Goal: Task Accomplishment & Management: Manage account settings

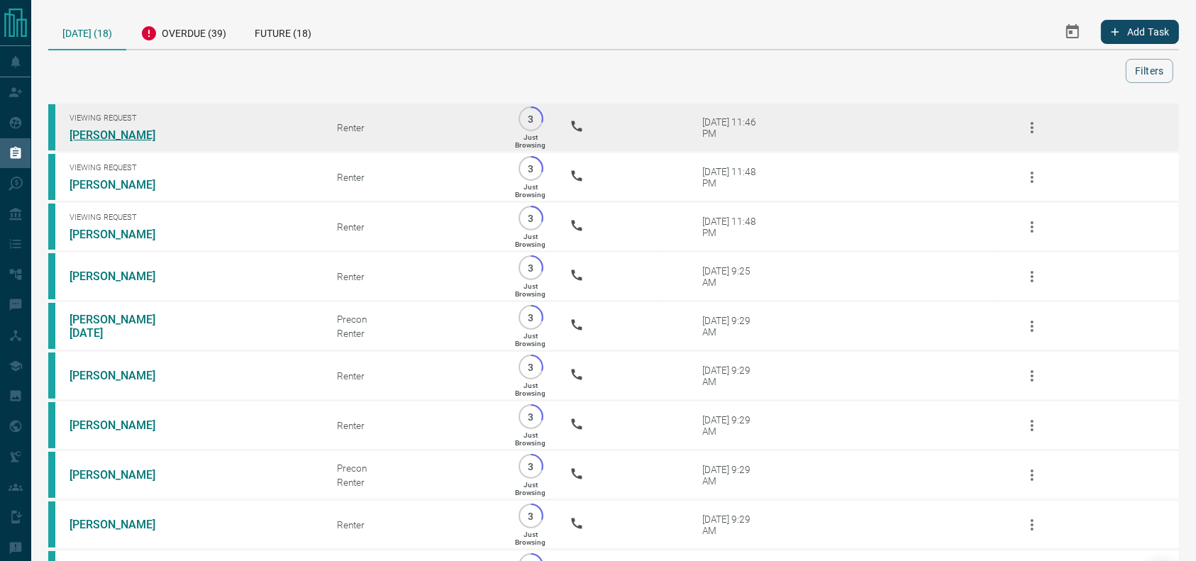
click at [79, 136] on link "[PERSON_NAME]" at bounding box center [123, 134] width 106 height 13
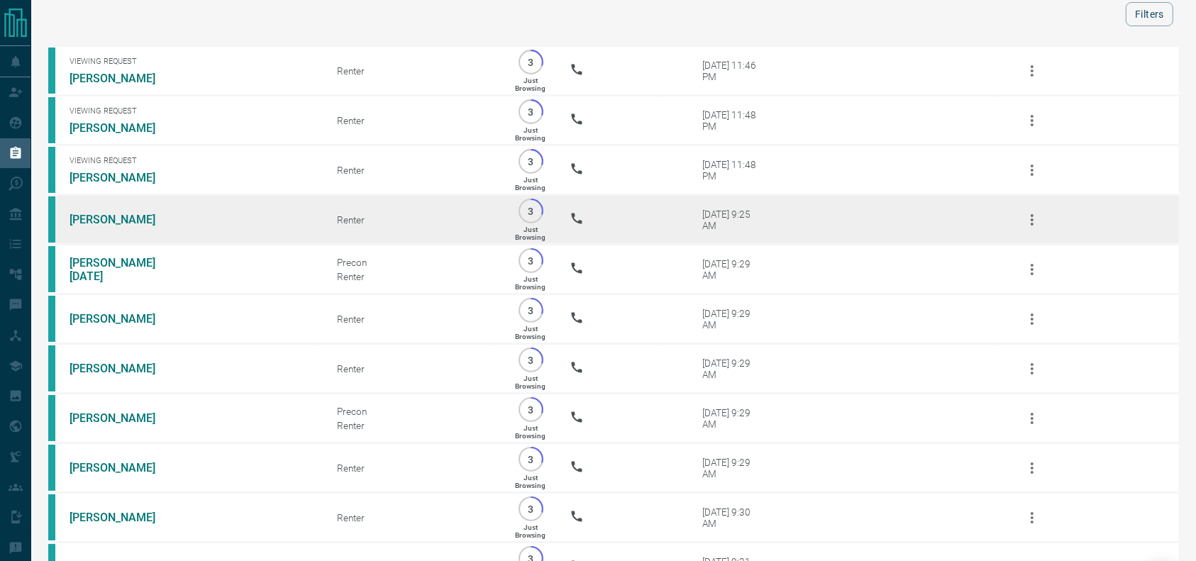
scroll to position [55, 0]
click at [99, 224] on link "[PERSON_NAME]" at bounding box center [123, 220] width 106 height 13
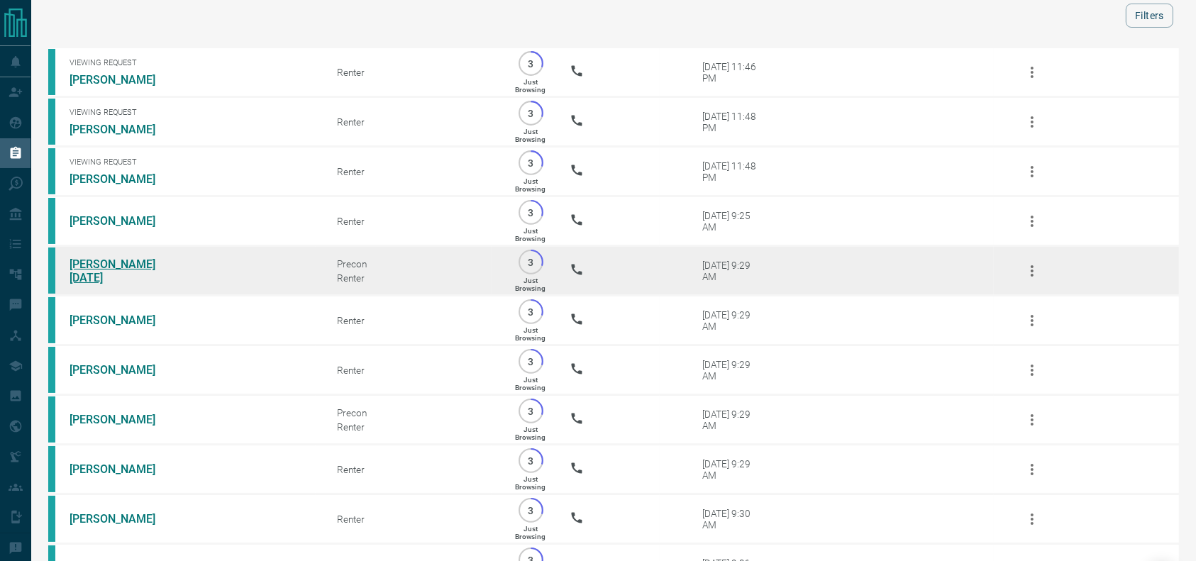
click at [103, 284] on link "[PERSON_NAME][DATE]" at bounding box center [123, 270] width 106 height 27
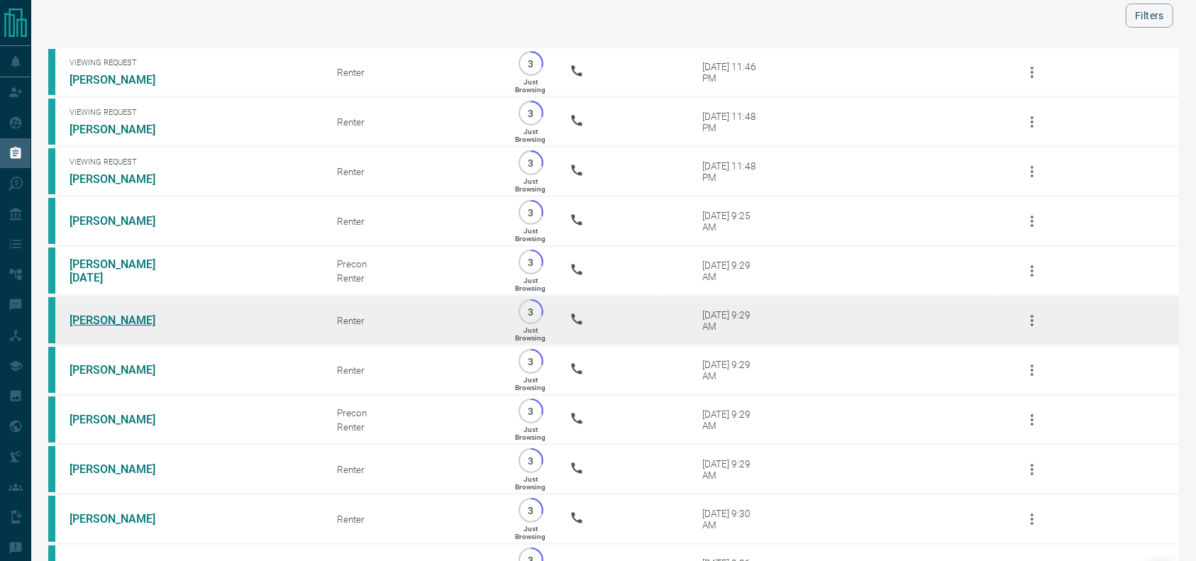
click at [101, 327] on link "[PERSON_NAME]" at bounding box center [123, 320] width 106 height 13
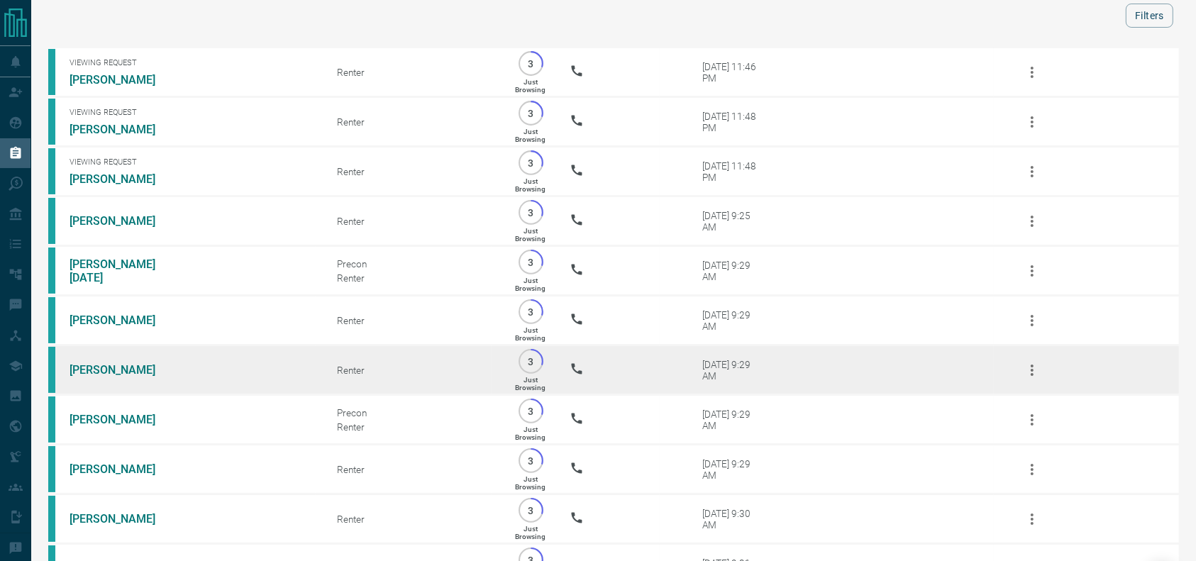
click at [79, 376] on td "[PERSON_NAME]" at bounding box center [181, 370] width 267 height 50
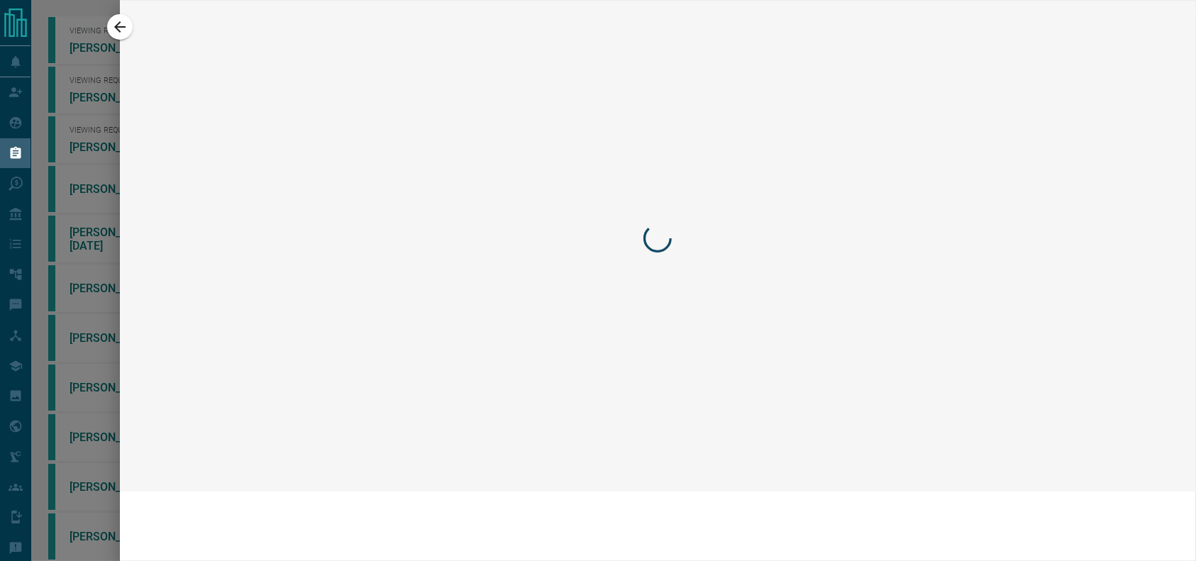
click at [77, 386] on div at bounding box center [598, 280] width 1196 height 561
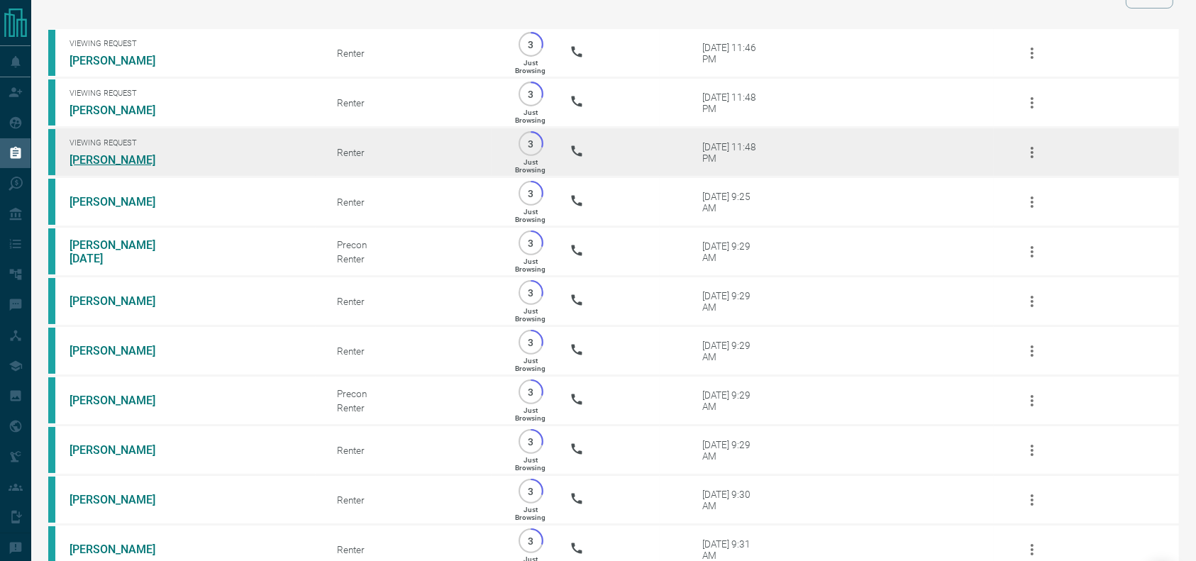
scroll to position [77, 0]
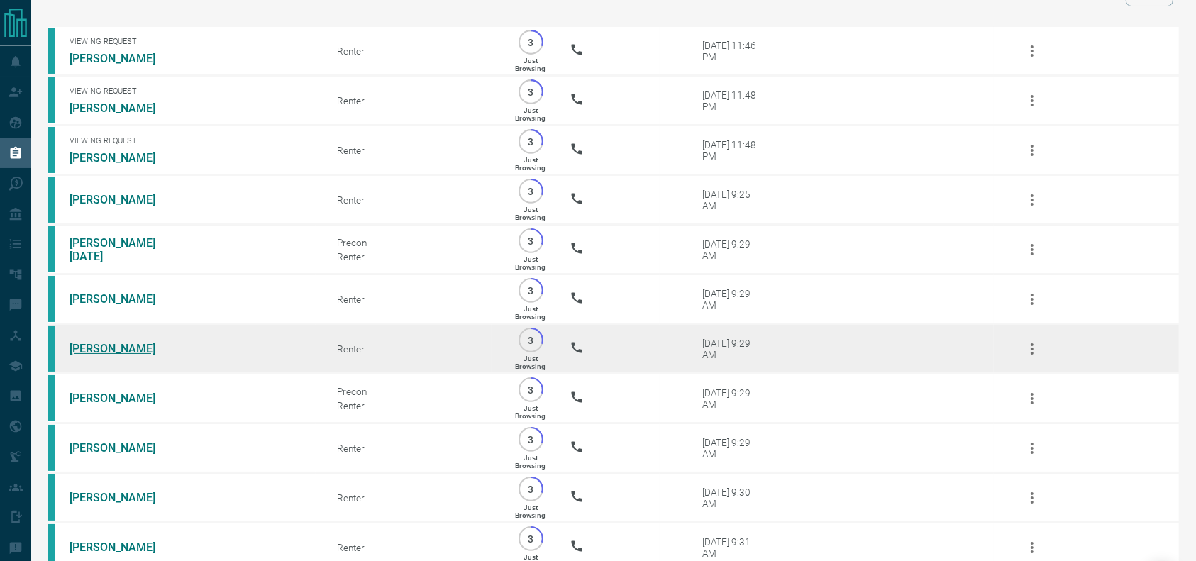
click at [131, 355] on link "[PERSON_NAME]" at bounding box center [123, 348] width 106 height 13
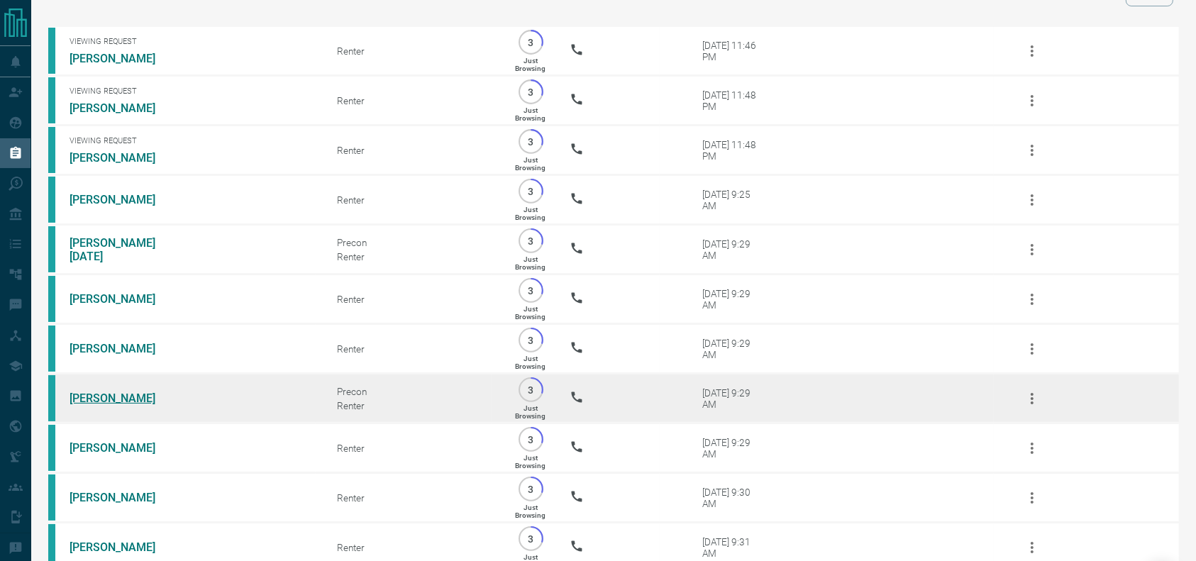
click at [90, 405] on link "[PERSON_NAME]" at bounding box center [123, 398] width 106 height 13
click at [106, 405] on link "[PERSON_NAME]" at bounding box center [123, 398] width 106 height 13
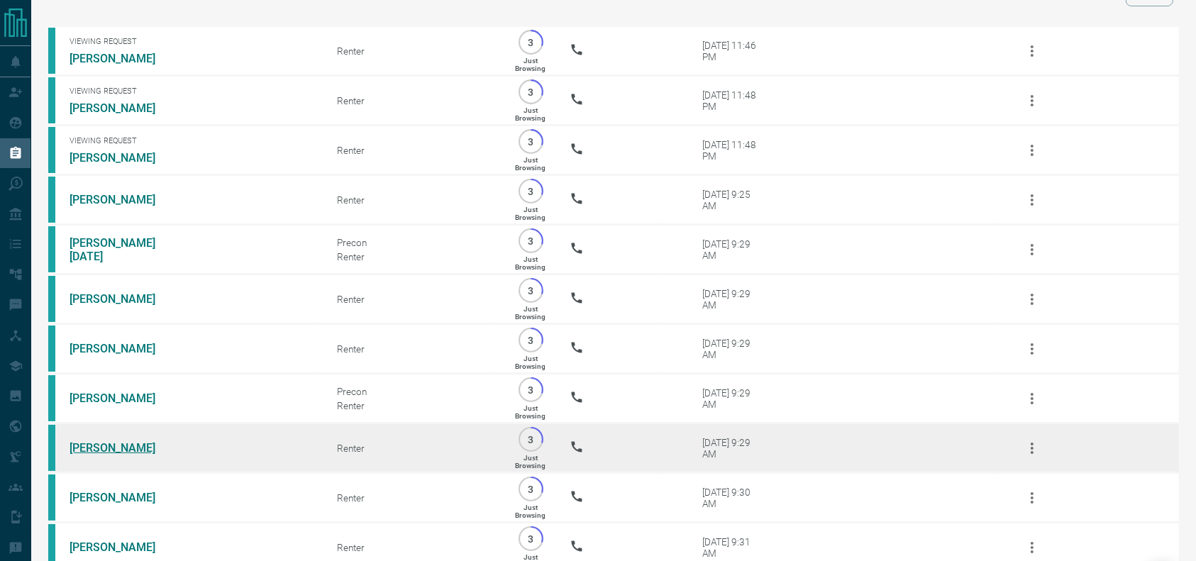
click at [104, 455] on link "[PERSON_NAME]" at bounding box center [123, 447] width 106 height 13
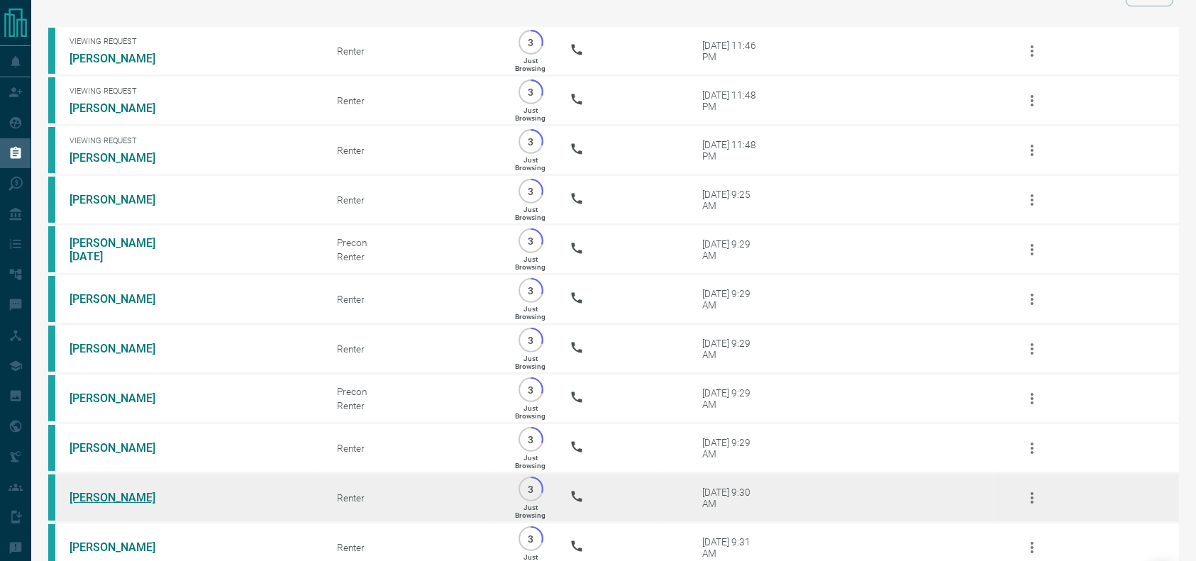
click at [133, 504] on link "[PERSON_NAME]" at bounding box center [123, 497] width 106 height 13
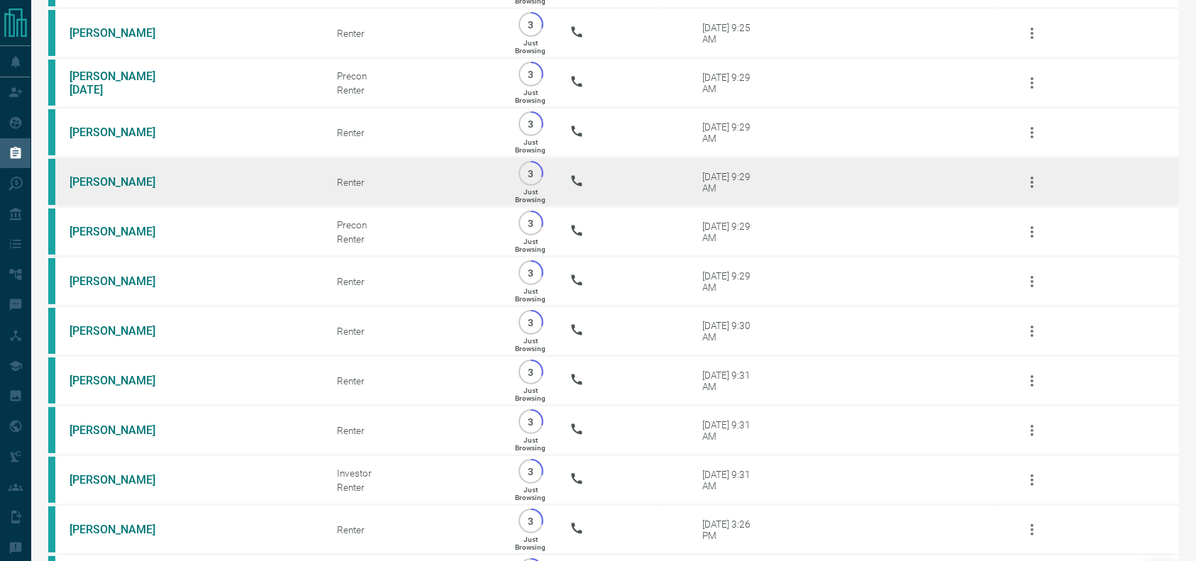
scroll to position [267, 0]
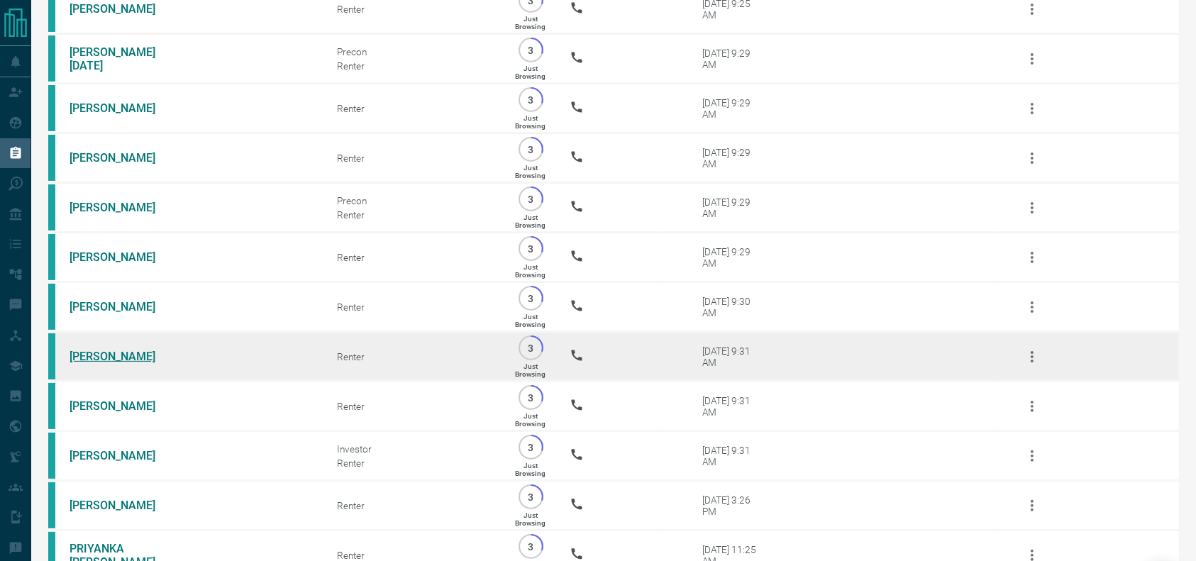
click at [118, 363] on link "[PERSON_NAME]" at bounding box center [123, 356] width 106 height 13
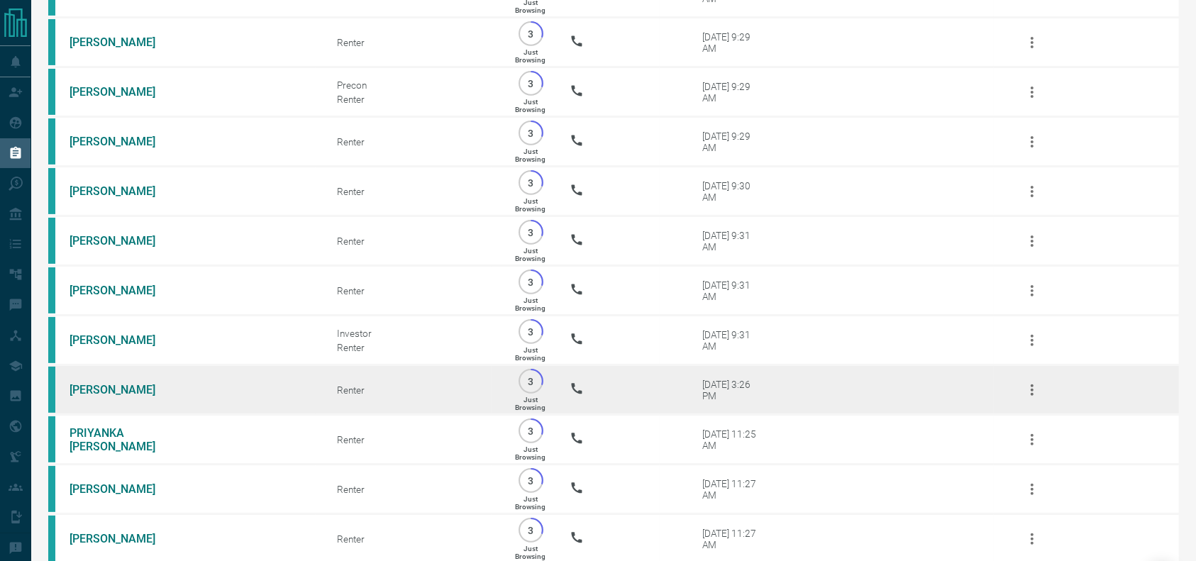
scroll to position [384, 0]
click at [99, 396] on link "[PERSON_NAME]" at bounding box center [123, 388] width 106 height 13
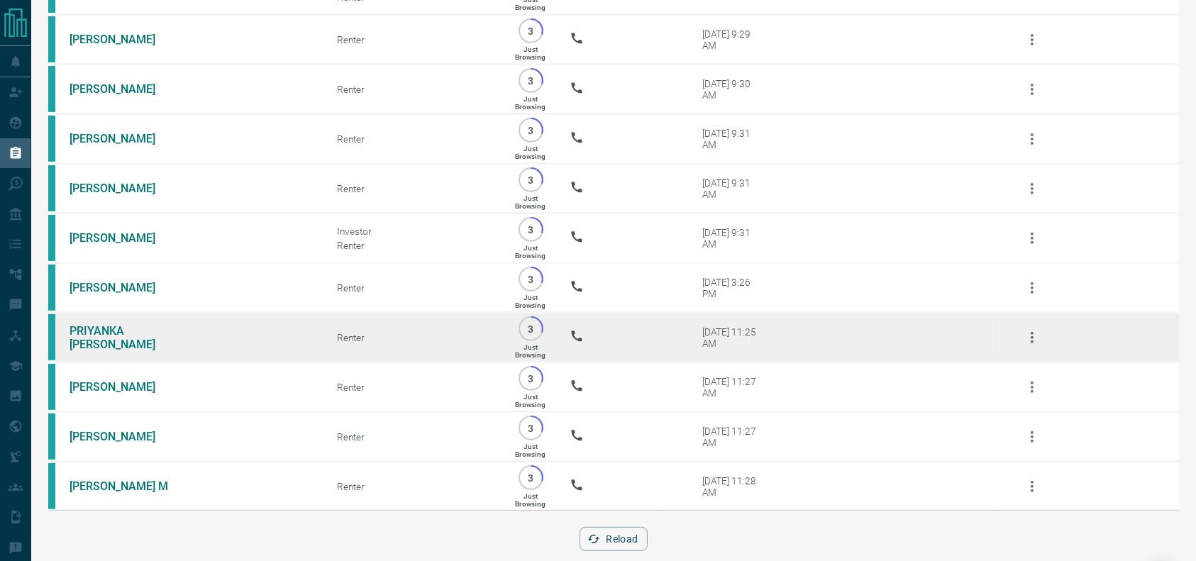
scroll to position [514, 0]
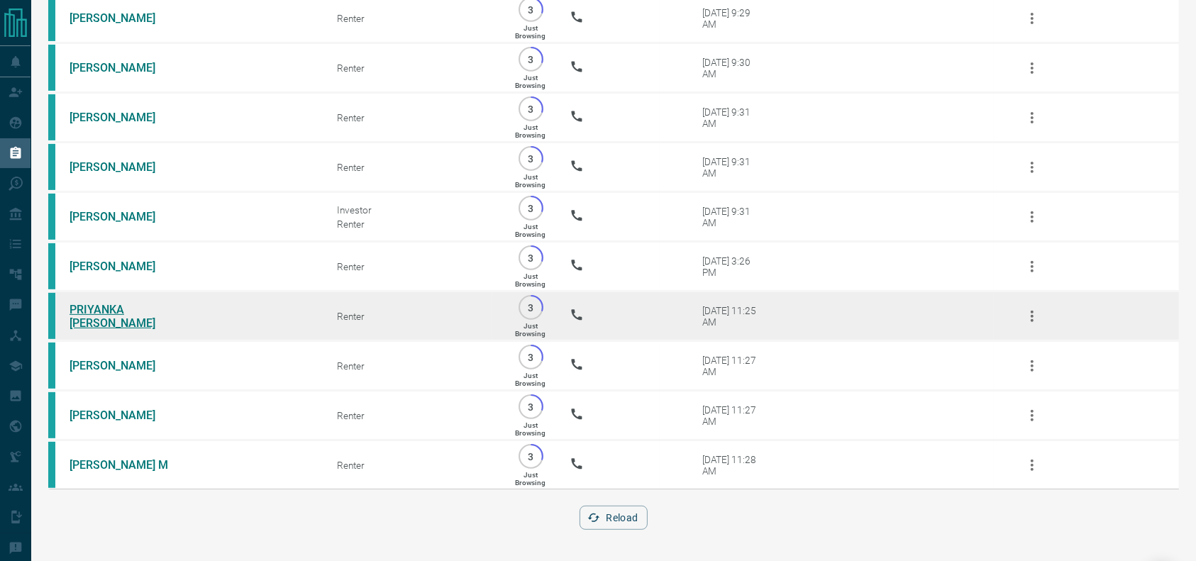
click at [133, 330] on link "PRIYANKA [PERSON_NAME]" at bounding box center [123, 316] width 106 height 27
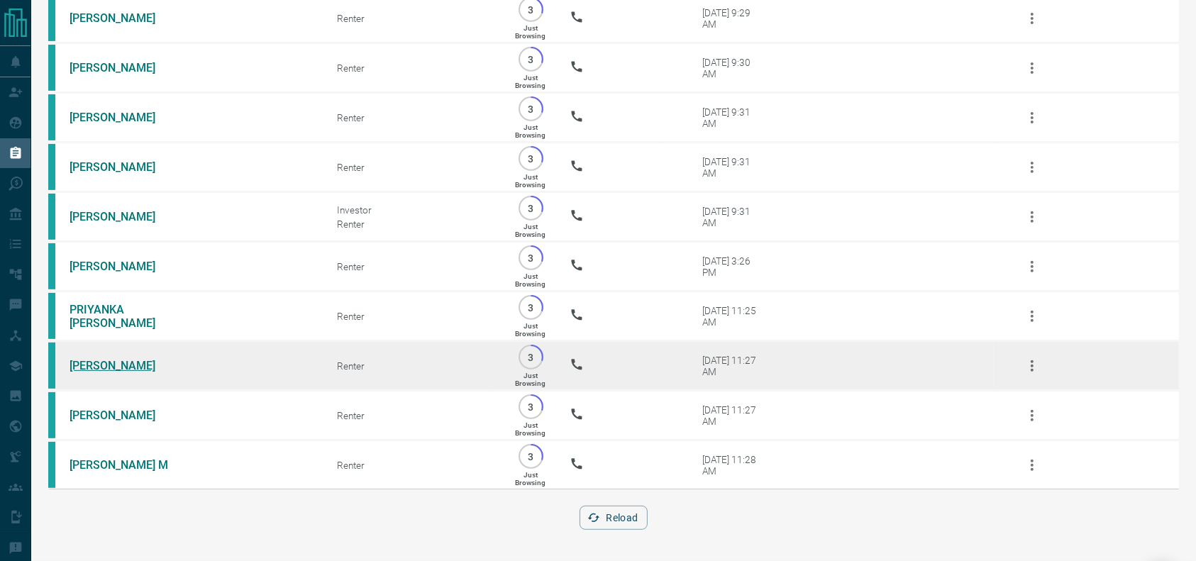
click at [90, 372] on link "[PERSON_NAME]" at bounding box center [123, 365] width 106 height 13
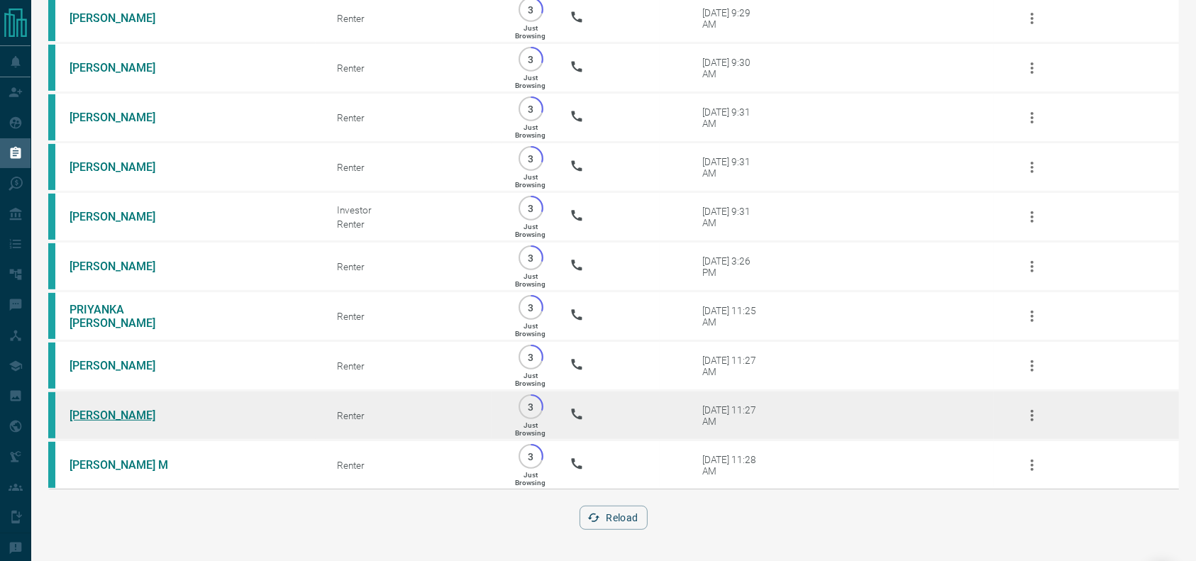
click at [118, 422] on link "[PERSON_NAME]" at bounding box center [123, 415] width 106 height 13
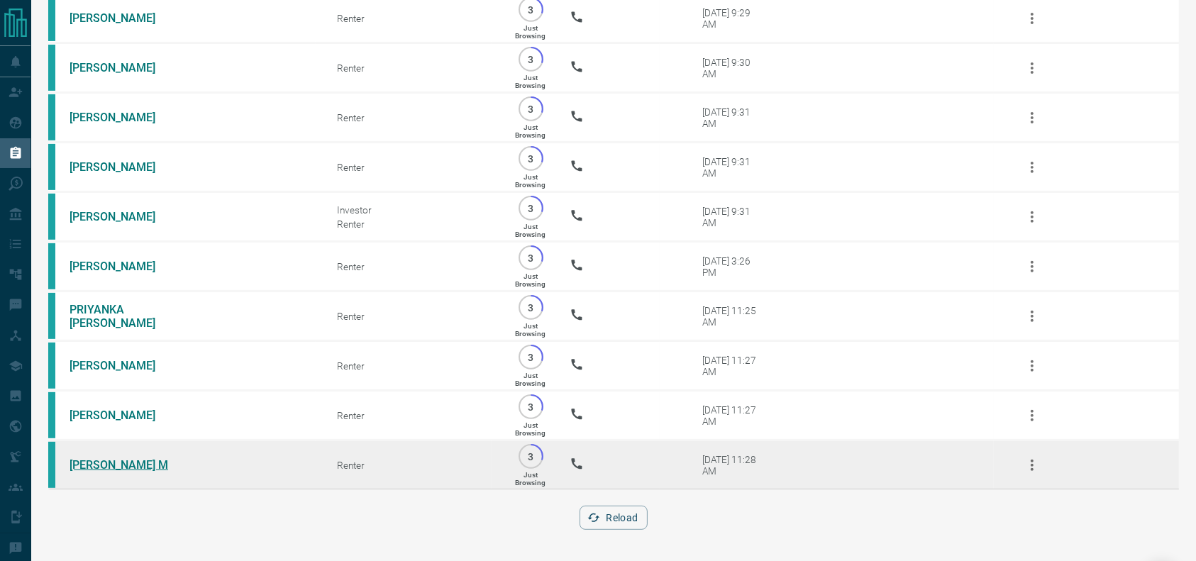
click at [79, 472] on link "[PERSON_NAME] M" at bounding box center [123, 464] width 106 height 13
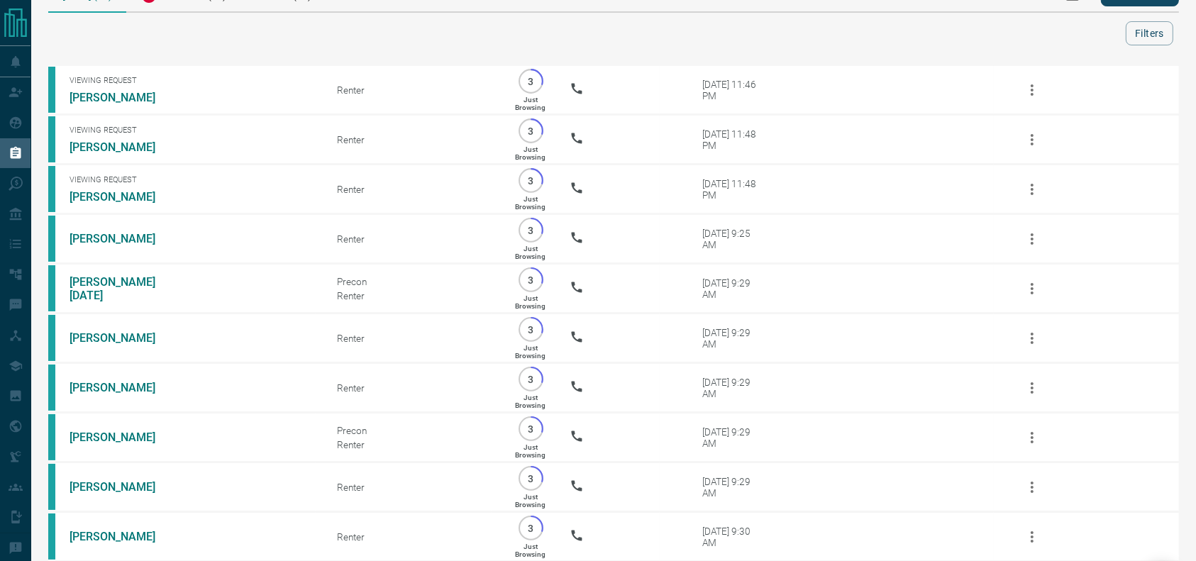
scroll to position [0, 0]
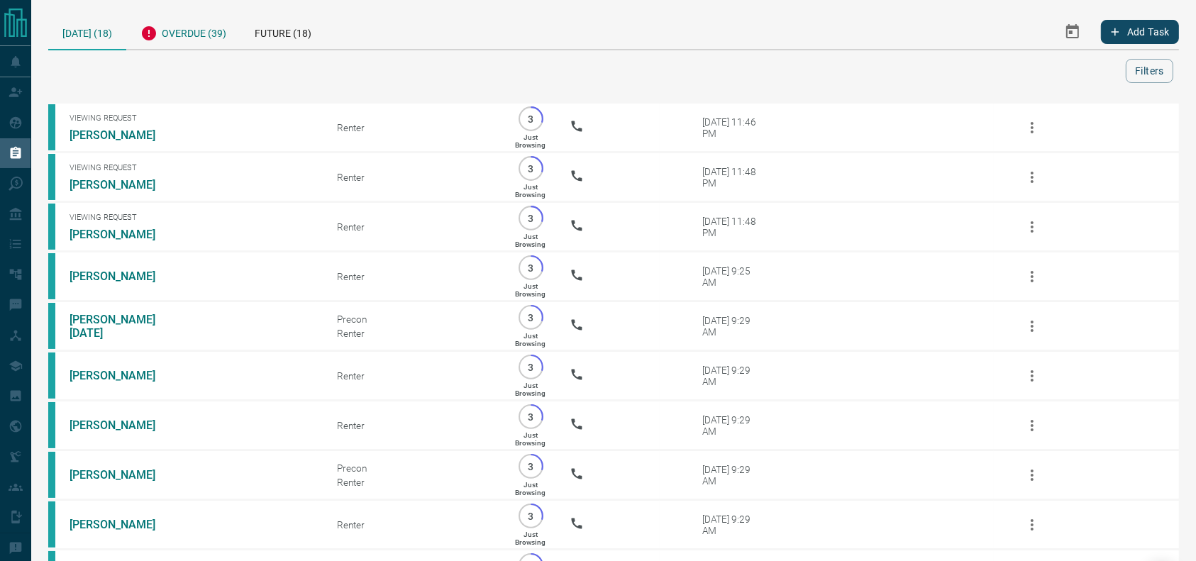
click at [208, 48] on div "Overdue (39)" at bounding box center [183, 31] width 114 height 35
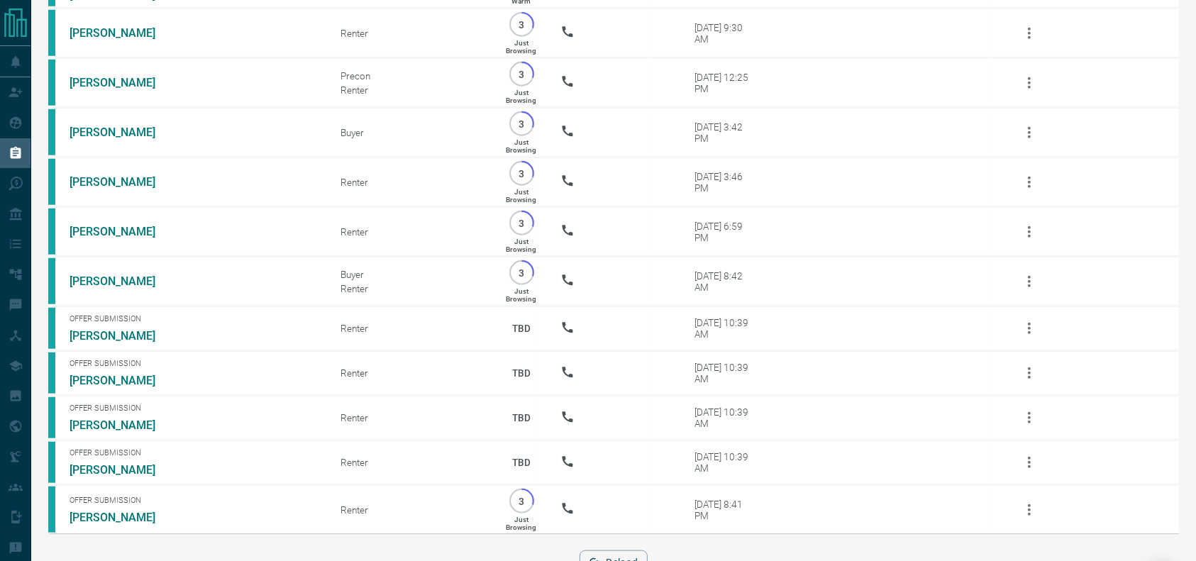
scroll to position [1276, 0]
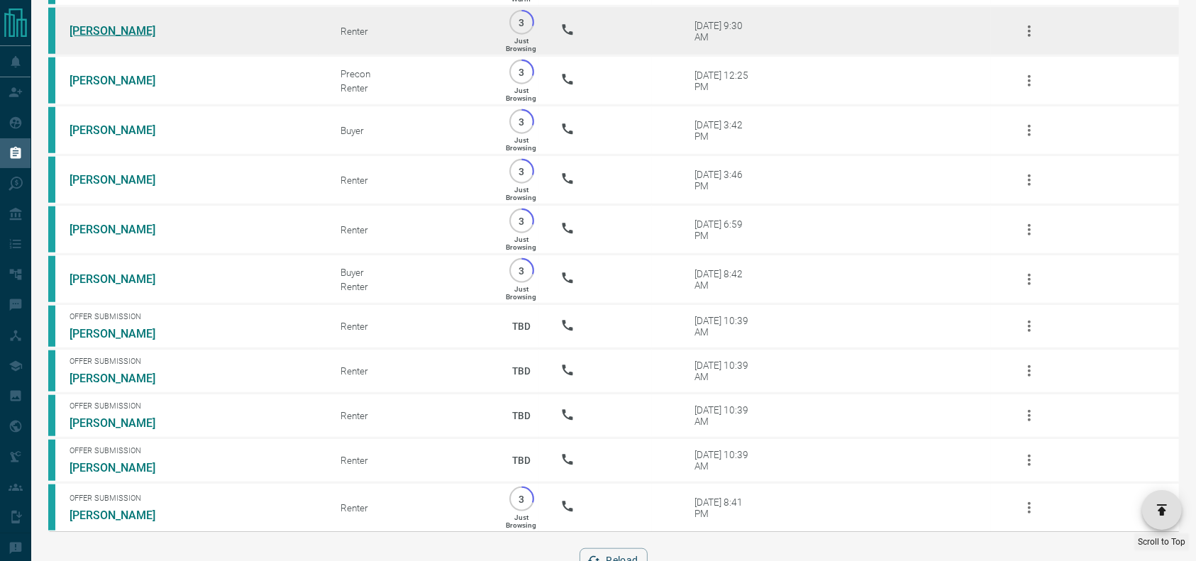
click at [119, 38] on link "[PERSON_NAME]" at bounding box center [123, 30] width 106 height 13
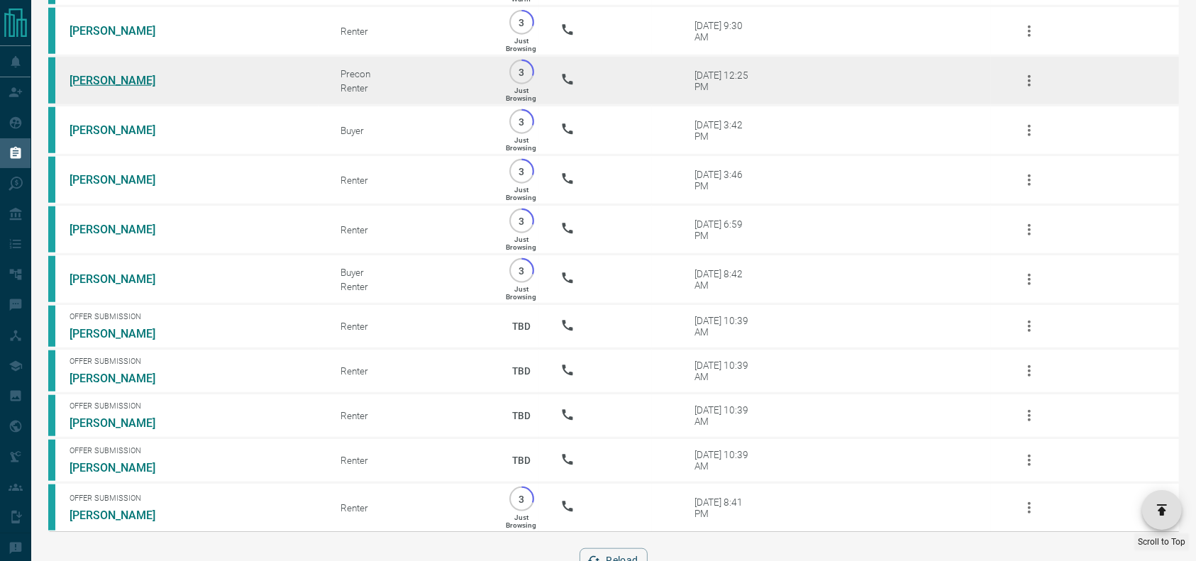
click at [84, 87] on link "[PERSON_NAME]" at bounding box center [123, 80] width 106 height 13
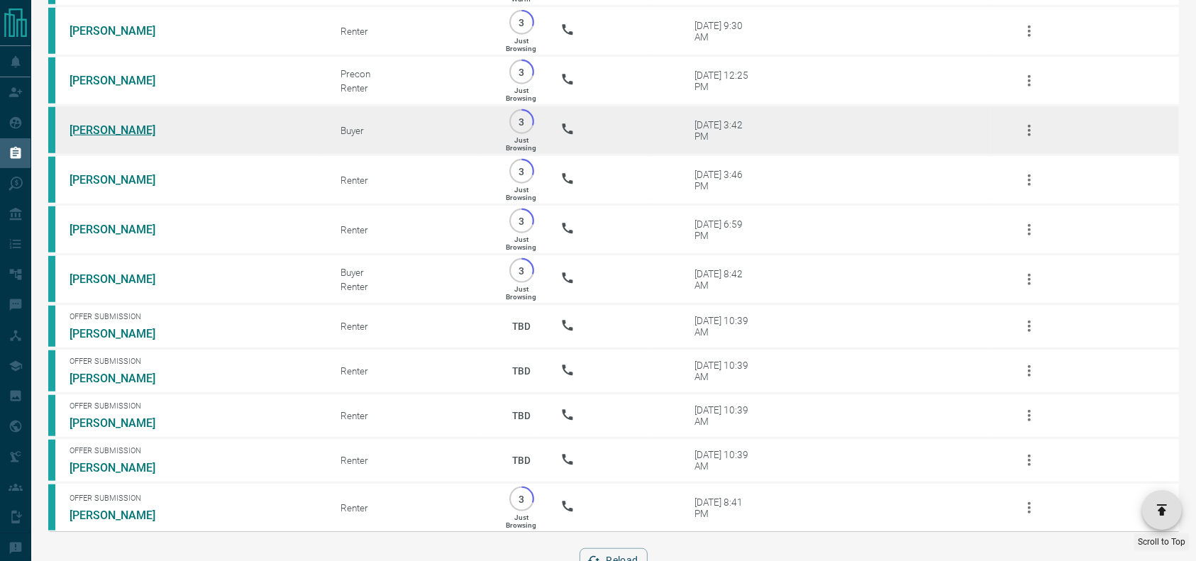
click at [79, 137] on link "[PERSON_NAME]" at bounding box center [123, 129] width 106 height 13
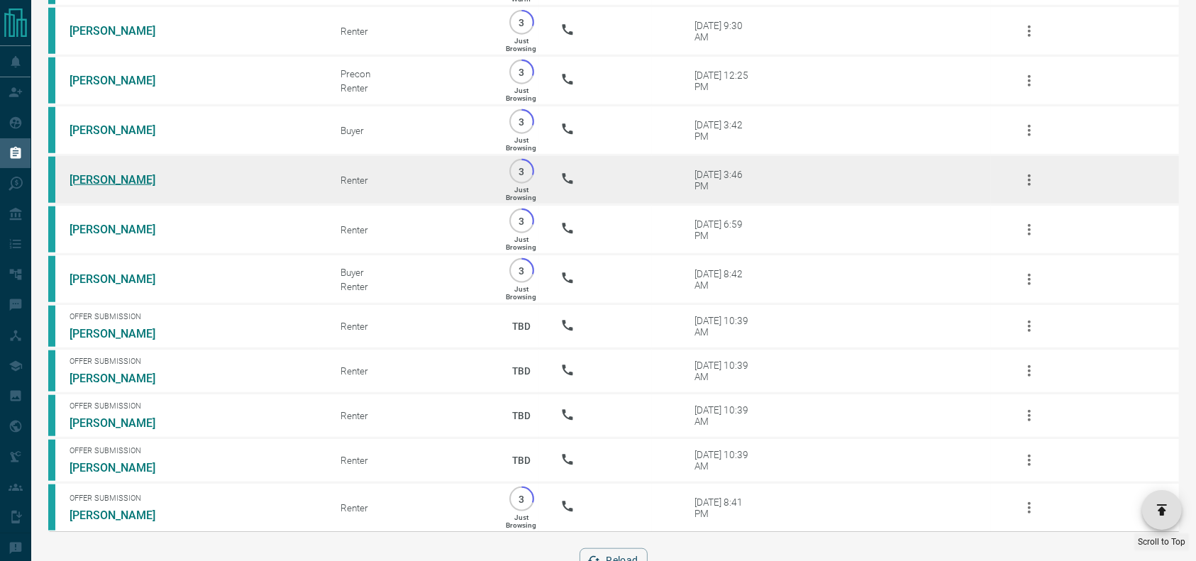
click at [101, 187] on link "[PERSON_NAME]" at bounding box center [123, 179] width 106 height 13
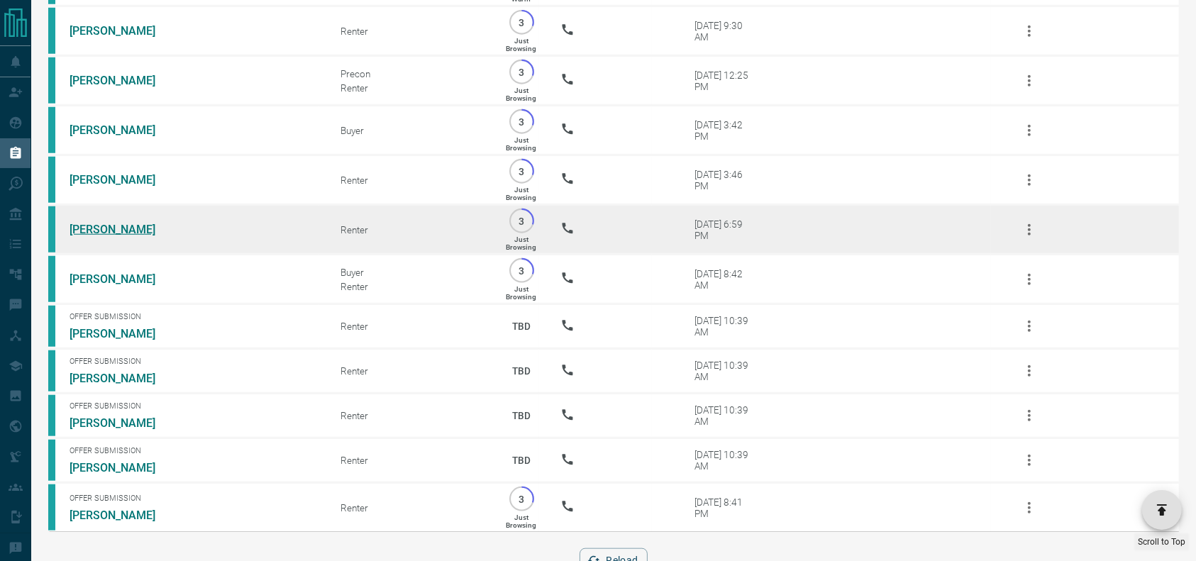
click at [104, 236] on link "[PERSON_NAME]" at bounding box center [123, 229] width 106 height 13
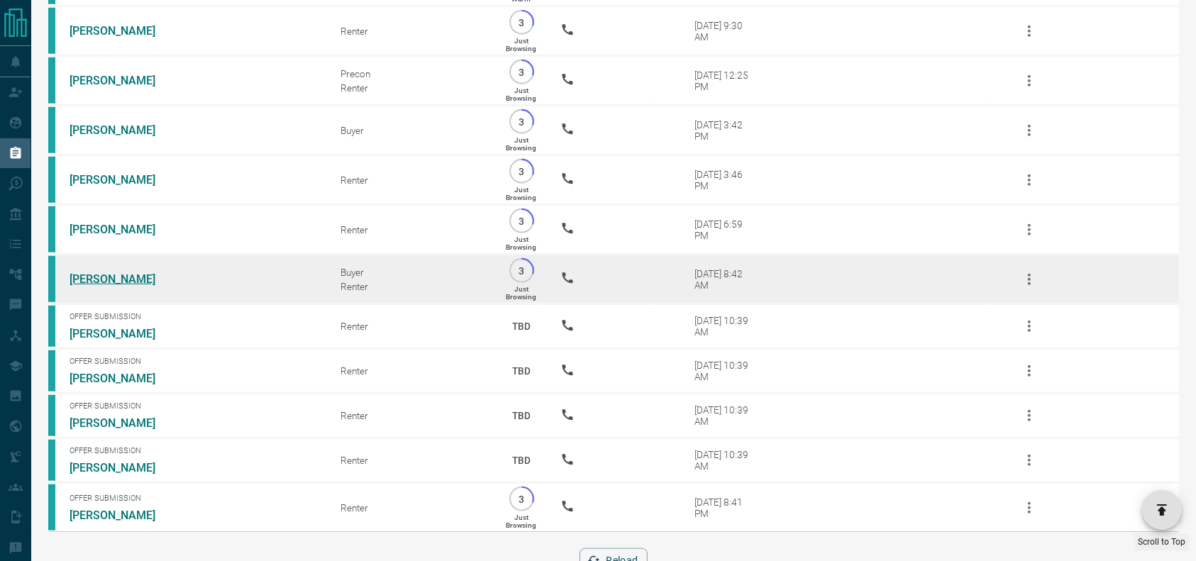
click at [97, 286] on link "[PERSON_NAME]" at bounding box center [123, 278] width 106 height 13
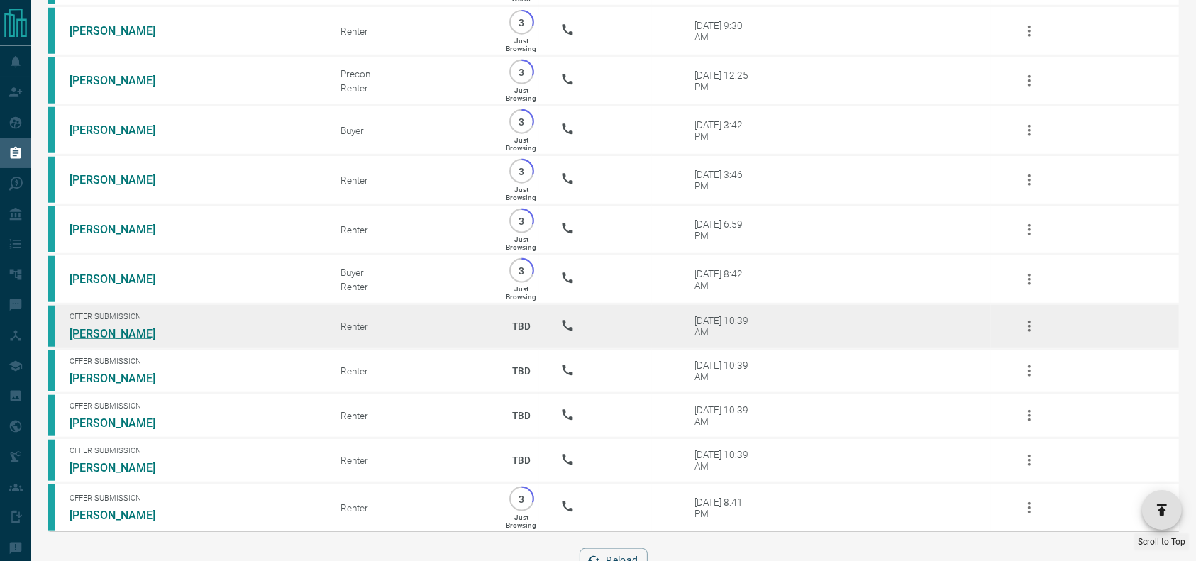
click at [89, 340] on link "[PERSON_NAME]" at bounding box center [123, 333] width 106 height 13
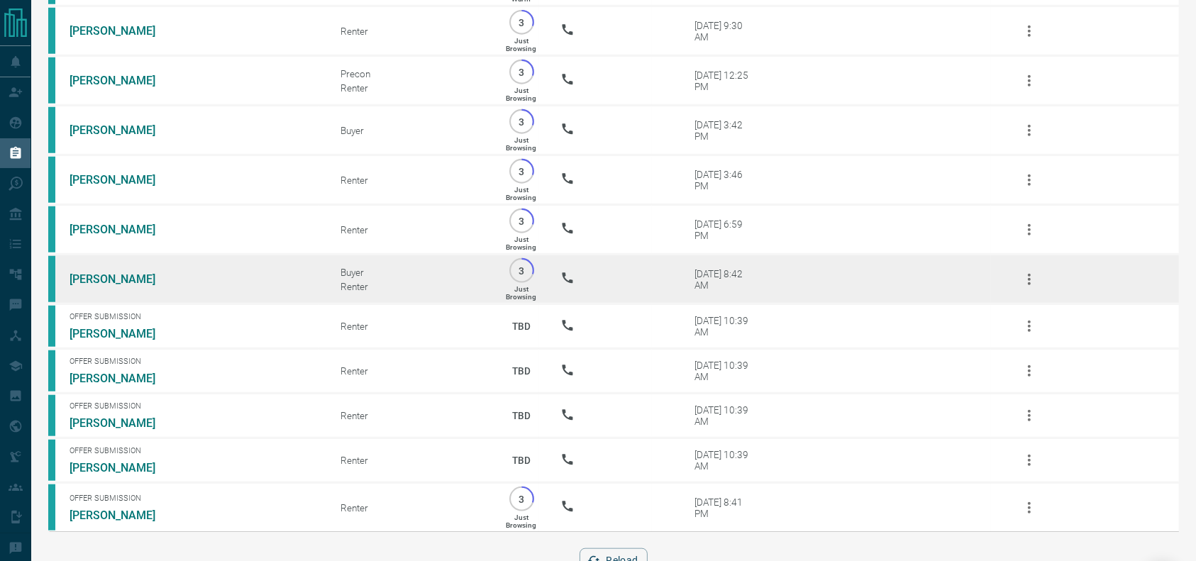
scroll to position [1362, 0]
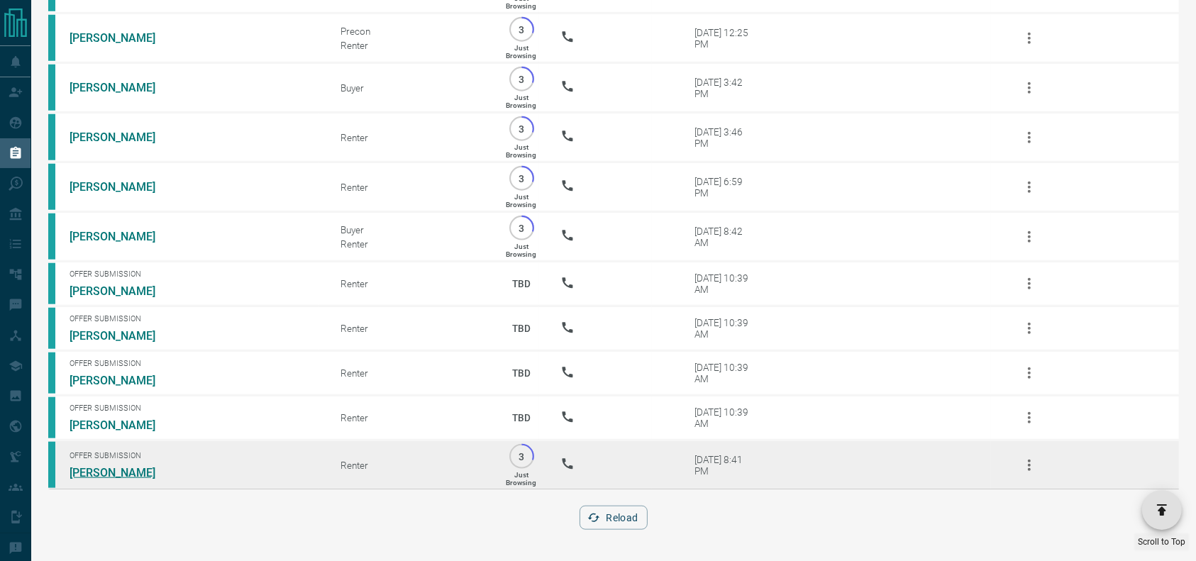
click at [107, 472] on link "[PERSON_NAME]" at bounding box center [123, 472] width 106 height 13
